Goal: Transaction & Acquisition: Purchase product/service

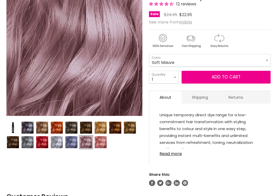
click at [57, 143] on img "Product thumbnails" at bounding box center [57, 143] width 12 height 12
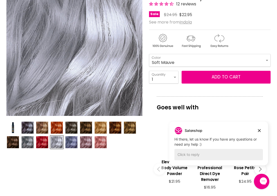
click at [77, 144] on img "Product thumbnails" at bounding box center [71, 143] width 12 height 12
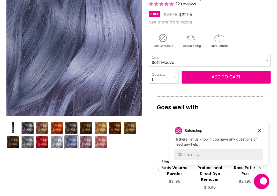
click at [72, 143] on img "Product thumbnails" at bounding box center [71, 143] width 12 height 12
click at [56, 142] on img "Product thumbnails" at bounding box center [57, 143] width 12 height 12
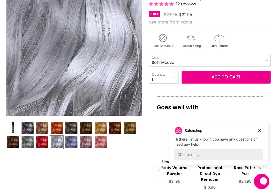
click at [28, 127] on img "Product thumbnails" at bounding box center [28, 128] width 12 height 12
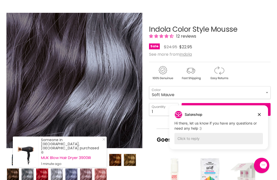
scroll to position [64, 0]
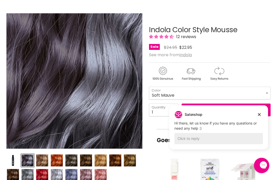
click at [55, 173] on img "Product thumbnails" at bounding box center [57, 175] width 12 height 12
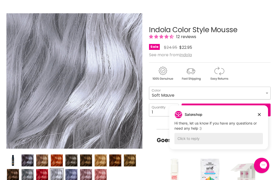
click at [267, 93] on select "Beige Blonde Honey Blonde Medium Blonde Dark Blonde Medium Brown Strawberry Ros…" at bounding box center [209, 93] width 121 height 13
click at [269, 91] on select "Beige Blonde Honey Blonde Medium Blonde Dark Blonde Medium Brown Strawberry Ros…" at bounding box center [209, 93] width 121 height 13
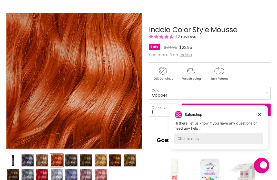
click at [26, 160] on img "Product thumbnails" at bounding box center [28, 161] width 12 height 12
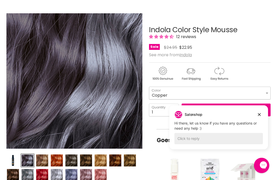
click at [267, 92] on select "Beige Blonde Honey Blonde Medium Blonde Dark Blonde Medium Brown Strawberry Ros…" at bounding box center [209, 93] width 121 height 13
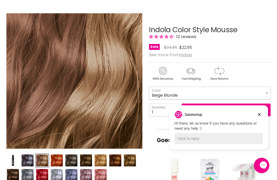
click at [266, 92] on select "Beige Blonde Honey Blonde Medium Blonde Dark Blonde Medium Brown Strawberry Ros…" at bounding box center [209, 93] width 121 height 13
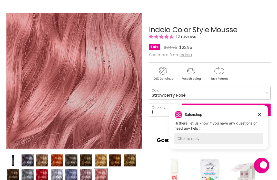
click at [266, 92] on select "Beige Blonde Honey Blonde Medium Blonde Dark Blonde Medium Brown Strawberry Ros…" at bounding box center [209, 93] width 121 height 13
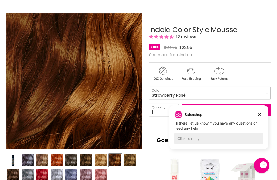
click at [267, 92] on select "Beige Blonde Honey Blonde Medium Blonde Dark Blonde Medium Brown Strawberry Ros…" at bounding box center [209, 93] width 121 height 13
select select "Pearl Grey"
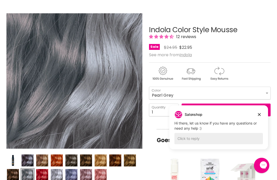
click at [56, 176] on img "Product thumbnails" at bounding box center [57, 175] width 12 height 12
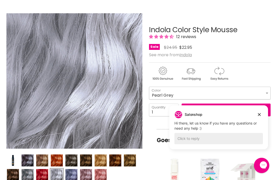
click at [266, 93] on select "Beige Blonde Honey Blonde Medium Blonde Dark Blonde Medium Brown Strawberry Ros…" at bounding box center [209, 93] width 121 height 13
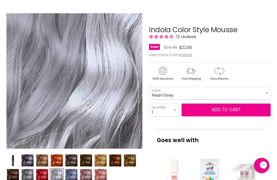
click at [258, 114] on button "Add to cart" at bounding box center [225, 110] width 89 height 13
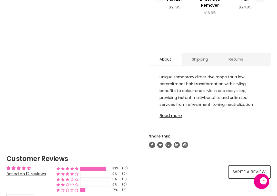
scroll to position [271, 0]
click at [179, 118] on link "Read more" at bounding box center [209, 115] width 101 height 8
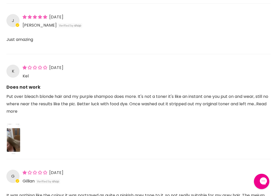
scroll to position [704, 0]
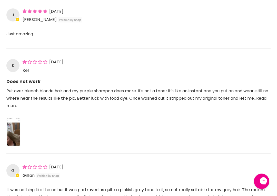
click at [260, 148] on div "Main content" at bounding box center [138, 133] width 264 height 34
click at [27, 109] on link "Read more" at bounding box center [136, 102] width 260 height 13
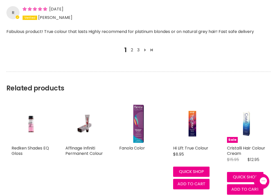
scroll to position [739, 0]
click at [32, 142] on img "Main content" at bounding box center [31, 124] width 26 height 38
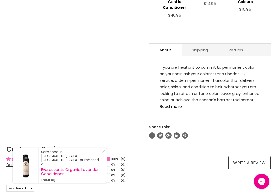
scroll to position [268, 0]
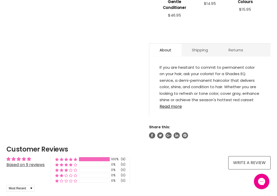
click at [176, 102] on link "Read more" at bounding box center [209, 105] width 101 height 8
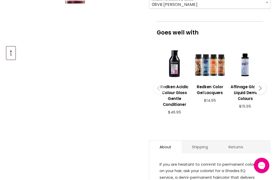
scroll to position [171, 0]
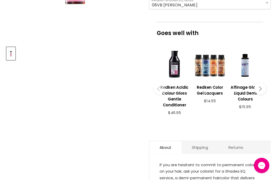
click at [263, 83] on button "Main content" at bounding box center [260, 89] width 12 height 12
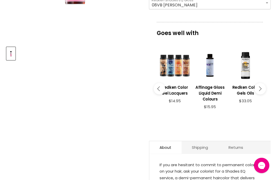
click at [262, 86] on button "Main content" at bounding box center [260, 89] width 12 height 12
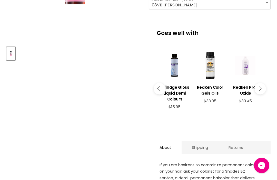
click at [262, 85] on button "Main content" at bounding box center [260, 89] width 12 height 12
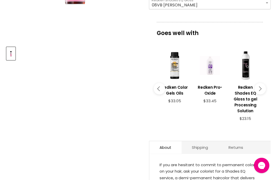
click at [263, 85] on button "Main content" at bounding box center [260, 89] width 12 height 12
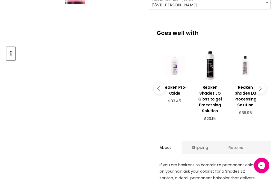
click at [263, 86] on button "Main content" at bounding box center [260, 89] width 12 height 12
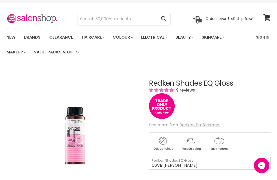
scroll to position [0, 0]
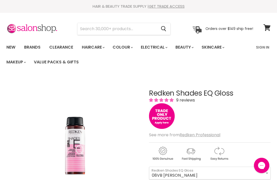
click at [62, 46] on link "Clearance" at bounding box center [61, 47] width 32 height 11
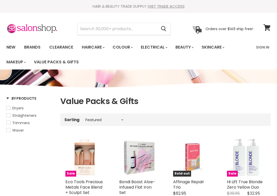
select select "manual"
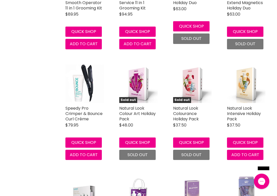
scroll to position [973, 0]
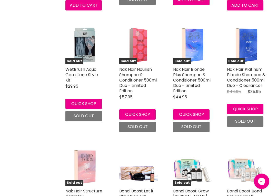
scroll to position [1234, 0]
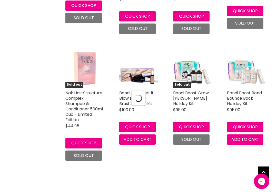
select select "manual"
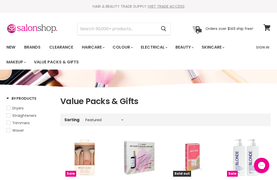
click at [84, 29] on input "Search" at bounding box center [116, 29] width 79 height 12
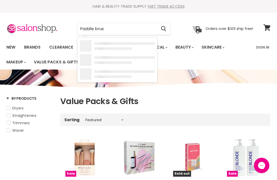
type input "Paddle brush"
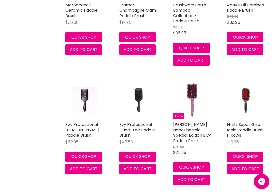
scroll to position [502, 0]
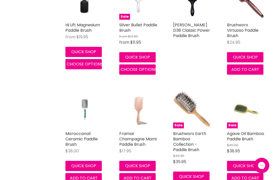
scroll to position [372, 0]
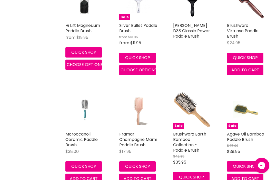
click at [128, 119] on img "Main content" at bounding box center [138, 110] width 38 height 38
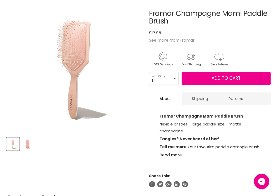
click at [27, 148] on img "Product thumbnails" at bounding box center [28, 144] width 12 height 12
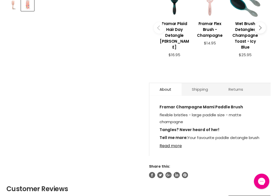
scroll to position [220, 0]
click at [182, 143] on link "Read more" at bounding box center [209, 145] width 101 height 8
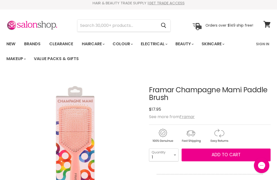
scroll to position [0, 0]
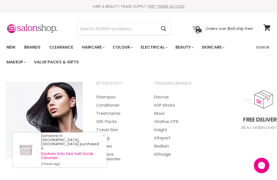
click at [116, 158] on link "Haircare Accessories" at bounding box center [118, 157] width 57 height 13
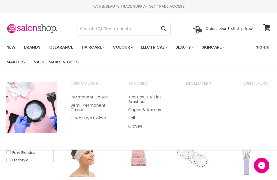
click at [88, 28] on input "Search" at bounding box center [116, 29] width 79 height 12
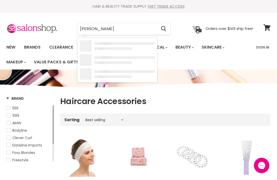
type input "Mousse"
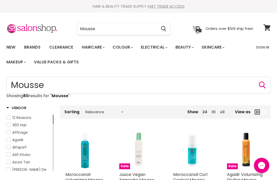
click at [19, 42] on link "New" at bounding box center [11, 47] width 17 height 11
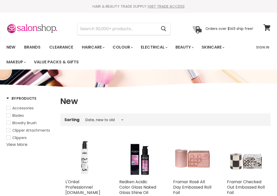
select select "created-descending"
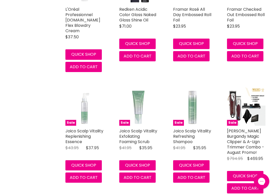
scroll to position [193, 0]
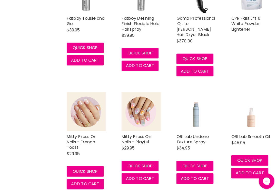
scroll to position [915, 0]
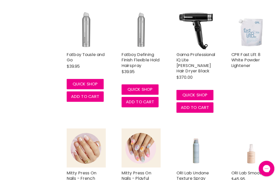
scroll to position [879, 0]
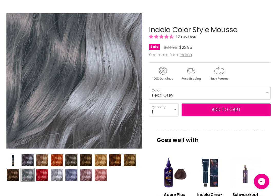
click at [87, 175] on img "Product thumbnails" at bounding box center [86, 175] width 12 height 12
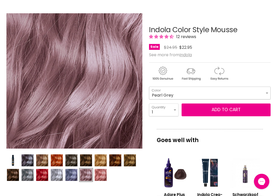
click at [268, 92] on select "Beige Blonde Honey Blonde Medium Blonde Dark Blonde Medium Brown Strawberry Ros…" at bounding box center [209, 93] width 121 height 13
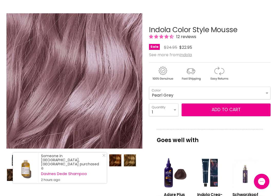
click at [241, 162] on div "Main content" at bounding box center [245, 173] width 30 height 30
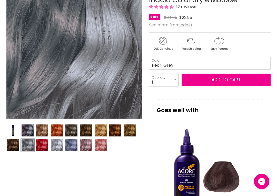
click at [178, 78] on select "1 2 3 4 5 6 7 8 9 10+" at bounding box center [163, 80] width 29 height 13
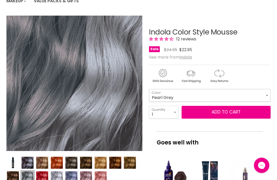
click at [269, 92] on select "Beige Blonde Honey Blonde Medium Blonde Dark Blonde Medium Brown Strawberry Ros…" at bounding box center [209, 95] width 121 height 13
click at [268, 93] on select "Beige Blonde Honey Blonde Medium Blonde Dark Blonde Medium Brown Strawberry Ros…" at bounding box center [209, 95] width 121 height 13
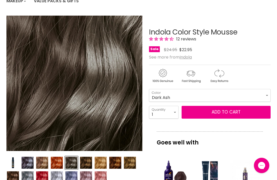
click at [255, 111] on button "Add to cart" at bounding box center [225, 112] width 89 height 13
click at [224, 112] on button "Add to cart" at bounding box center [225, 112] width 89 height 13
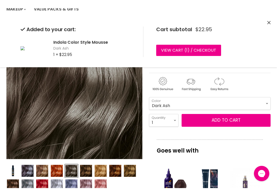
scroll to position [62, 0]
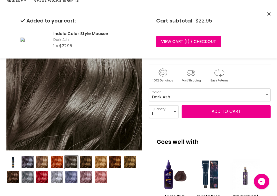
click at [268, 15] on icon "Close" at bounding box center [268, 13] width 3 height 3
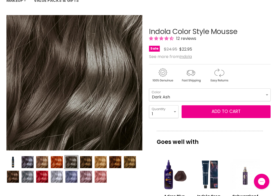
scroll to position [77, 0]
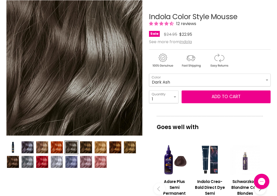
click at [57, 161] on img "Product thumbnails" at bounding box center [57, 162] width 12 height 12
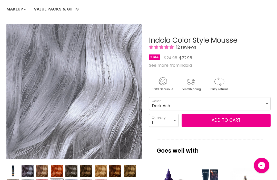
scroll to position [52, 0]
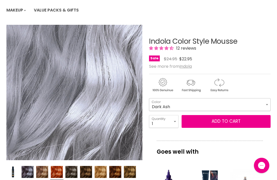
click at [266, 103] on select "Beige Blonde Honey Blonde Medium Blonde Dark Blonde Medium Brown Strawberry Ros…" at bounding box center [209, 104] width 121 height 13
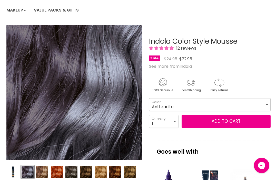
click at [267, 103] on select "Beige Blonde Honey Blonde Medium Blonde Dark Blonde Medium Brown Strawberry Ros…" at bounding box center [209, 104] width 121 height 13
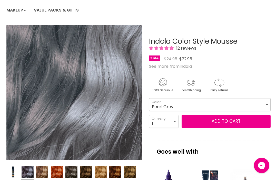
click at [268, 103] on select "Beige Blonde Honey Blonde Medium Blonde Dark Blonde Medium Brown Strawberry Ros…" at bounding box center [209, 104] width 121 height 13
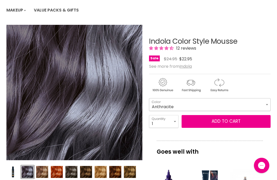
click at [266, 103] on select "Beige Blonde Honey Blonde Medium Blonde Dark Blonde Medium Brown Strawberry Ros…" at bounding box center [209, 104] width 121 height 13
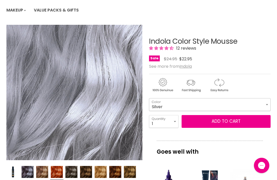
click at [268, 105] on select "Beige Blonde Honey Blonde Medium Blonde Dark Blonde Medium Brown Strawberry Ros…" at bounding box center [209, 104] width 121 height 13
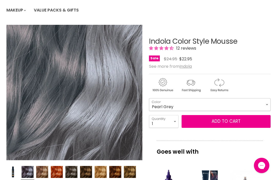
click at [267, 104] on select "Beige Blonde Honey Blonde Medium Blonde Dark Blonde Medium Brown Strawberry Ros…" at bounding box center [209, 104] width 121 height 13
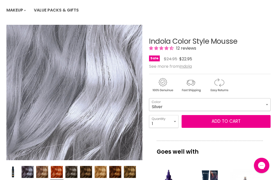
click at [268, 104] on select "Beige Blonde Honey Blonde Medium Blonde Dark Blonde Medium Brown Strawberry Ros…" at bounding box center [209, 104] width 121 height 13
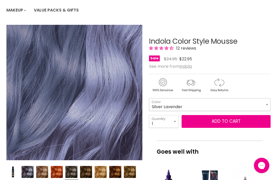
click at [268, 104] on select "Beige Blonde Honey Blonde Medium Blonde Dark Blonde Medium Brown Strawberry Ros…" at bounding box center [209, 104] width 121 height 13
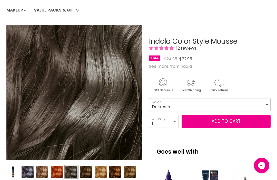
click at [269, 104] on select "Beige Blonde Honey Blonde Medium Blonde Dark Blonde Medium Brown Strawberry Ros…" at bounding box center [209, 104] width 121 height 13
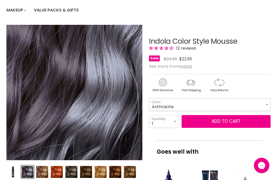
click at [268, 104] on select "Beige Blonde Honey Blonde Medium Blonde Dark Blonde Medium Brown Strawberry Ros…" at bounding box center [209, 104] width 121 height 13
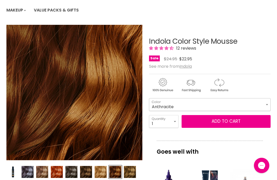
click at [268, 104] on select "Beige Blonde Honey Blonde Medium Blonde Dark Blonde Medium Brown Strawberry Ros…" at bounding box center [209, 104] width 121 height 13
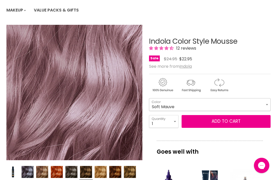
click at [268, 103] on select "Beige Blonde Honey Blonde Medium Blonde Dark Blonde Medium Brown Strawberry Ros…" at bounding box center [209, 104] width 121 height 13
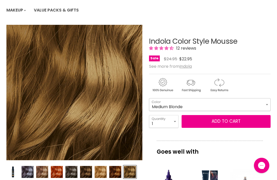
click at [267, 103] on select "Beige Blonde Honey Blonde Medium Blonde Dark Blonde Medium Brown Strawberry Ros…" at bounding box center [209, 104] width 121 height 13
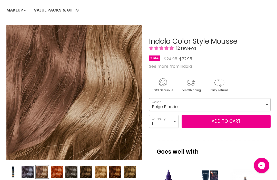
click at [267, 102] on select "Beige Blonde Honey Blonde Medium Blonde Dark Blonde Medium Brown Strawberry Ros…" at bounding box center [209, 104] width 121 height 13
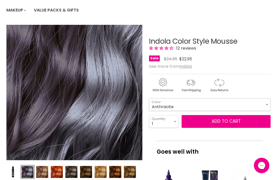
click at [267, 104] on select "Beige Blonde Honey Blonde Medium Blonde Dark Blonde Medium Brown Strawberry Ros…" at bounding box center [209, 104] width 121 height 13
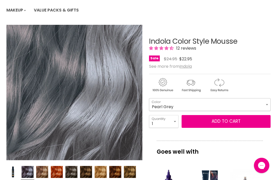
click at [267, 102] on select "Beige Blonde Honey Blonde Medium Blonde Dark Blonde Medium Brown Strawberry Ros…" at bounding box center [209, 104] width 121 height 13
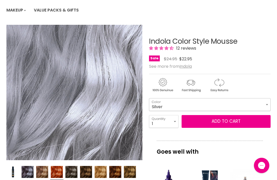
click at [267, 104] on select "Beige Blonde Honey Blonde Medium Blonde Dark Blonde Medium Brown Strawberry Ros…" at bounding box center [209, 104] width 121 height 13
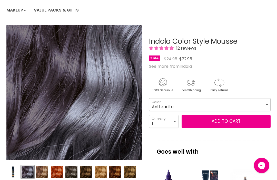
click at [267, 102] on select "Beige Blonde Honey Blonde Medium Blonde Dark Blonde Medium Brown Strawberry Ros…" at bounding box center [209, 104] width 121 height 13
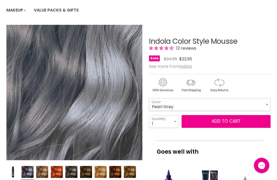
click at [267, 102] on select "Beige Blonde Honey Blonde Medium Blonde Dark Blonde Medium Brown Strawberry Ros…" at bounding box center [209, 104] width 121 height 13
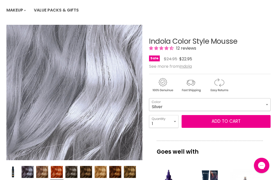
click at [266, 104] on select "Beige Blonde Honey Blonde Medium Blonde Dark Blonde Medium Brown Strawberry Ros…" at bounding box center [209, 104] width 121 height 13
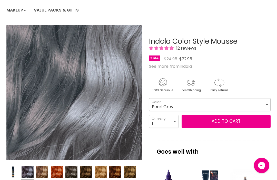
click at [267, 103] on select "Beige Blonde Honey Blonde Medium Blonde Dark Blonde Medium Brown Strawberry Ros…" at bounding box center [209, 104] width 121 height 13
click at [268, 105] on select "Beige Blonde Honey Blonde Medium Blonde Dark Blonde Medium Brown Strawberry Ros…" at bounding box center [209, 104] width 121 height 13
click at [268, 104] on select "Beige Blonde Honey Blonde Medium Blonde Dark Blonde Medium Brown Strawberry Ros…" at bounding box center [209, 104] width 121 height 13
select select "Silver"
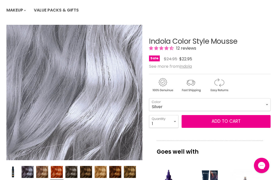
click at [244, 122] on button "Add to cart" at bounding box center [225, 121] width 89 height 13
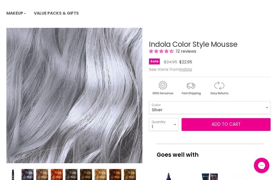
scroll to position [48, 0]
